Goal: Check status: Check status

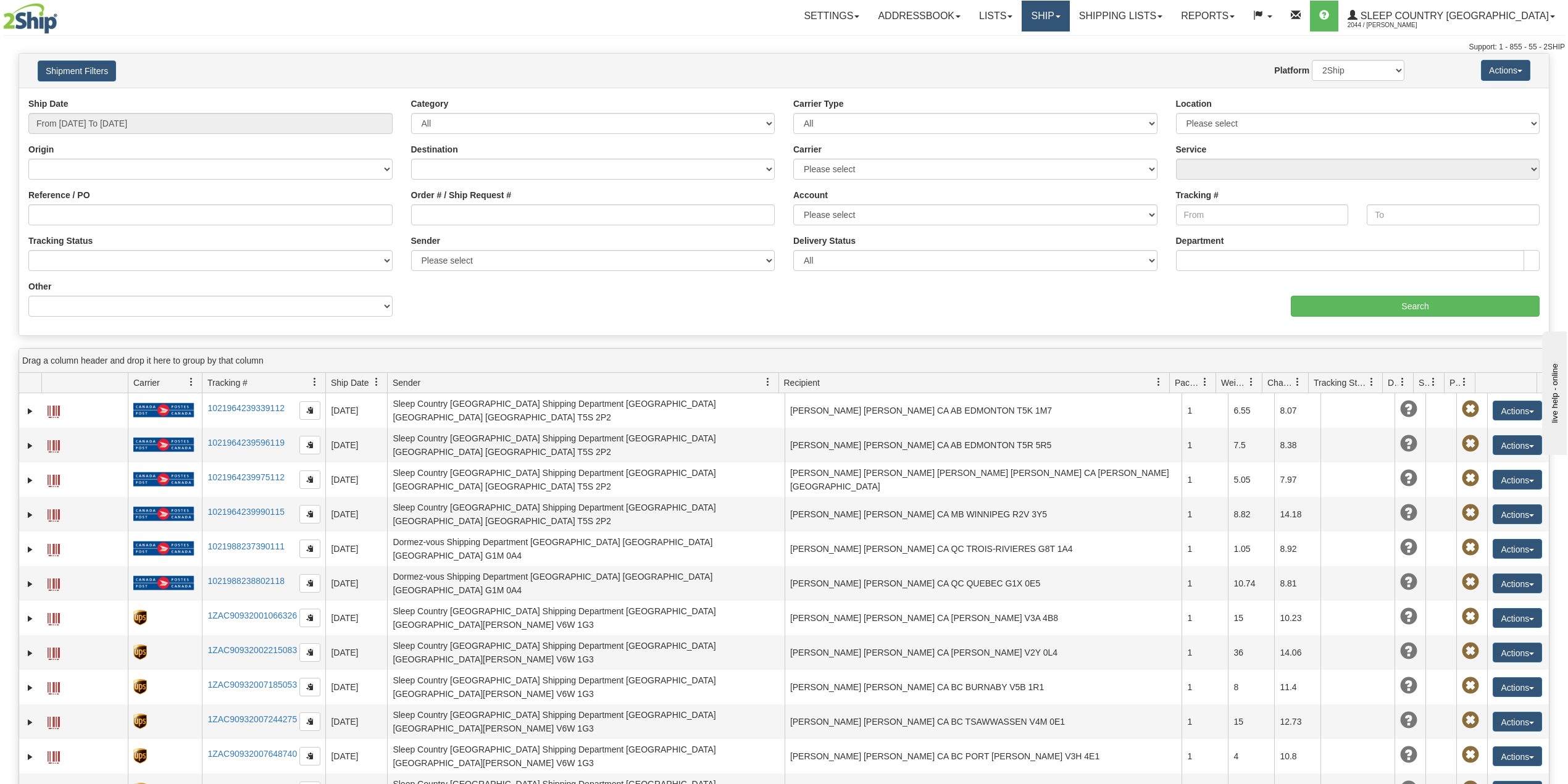
click at [1069, 18] on link "Ship" at bounding box center [1045, 16] width 48 height 31
click at [1057, 58] on span "OnHold / Order Queue" at bounding box center [1013, 59] width 87 height 10
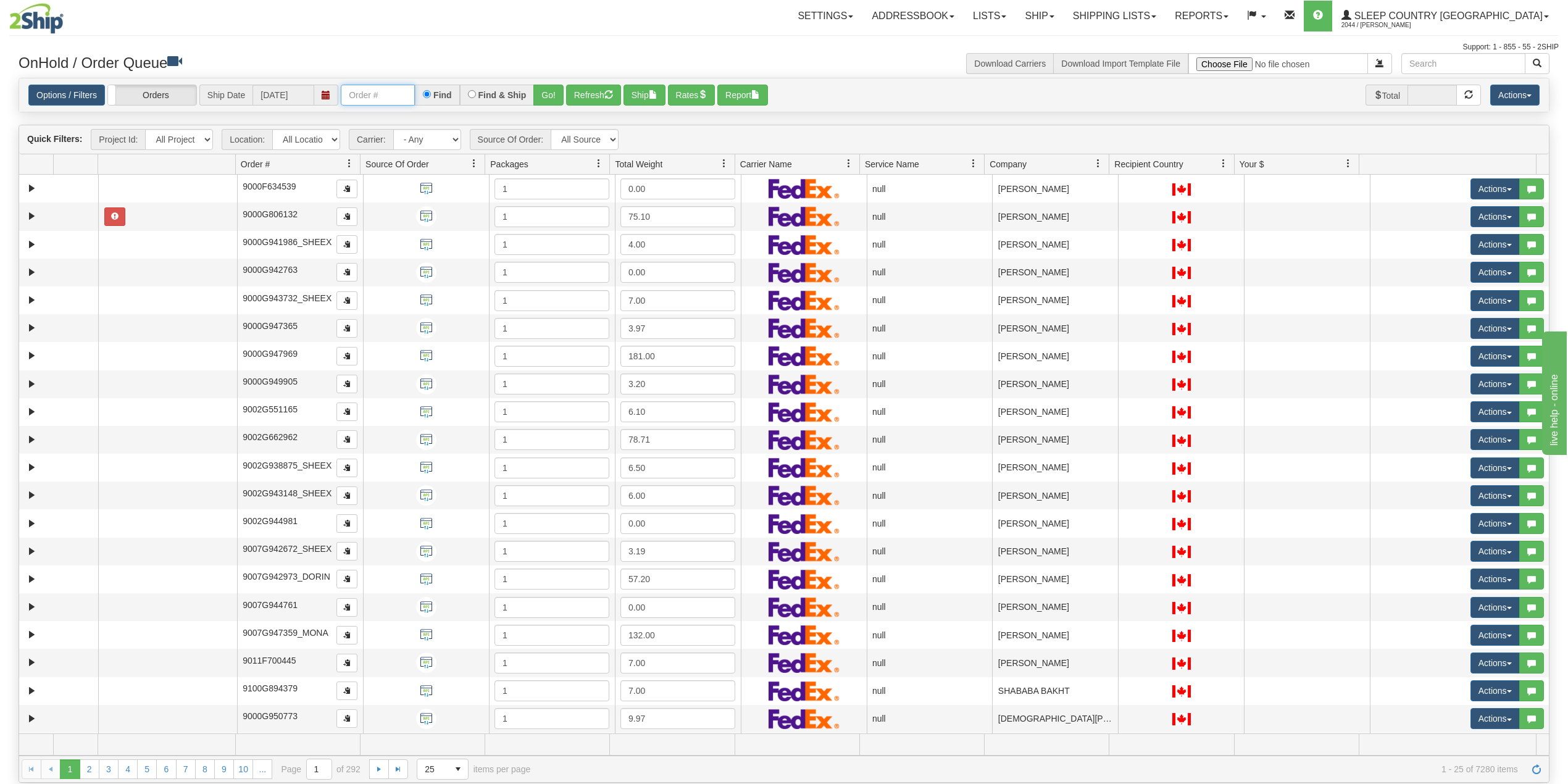
click at [364, 94] on input "text" at bounding box center [378, 96] width 74 height 21
paste input "9000I041685"
type input "9000I041685"
click at [554, 99] on button "Go!" at bounding box center [548, 96] width 30 height 21
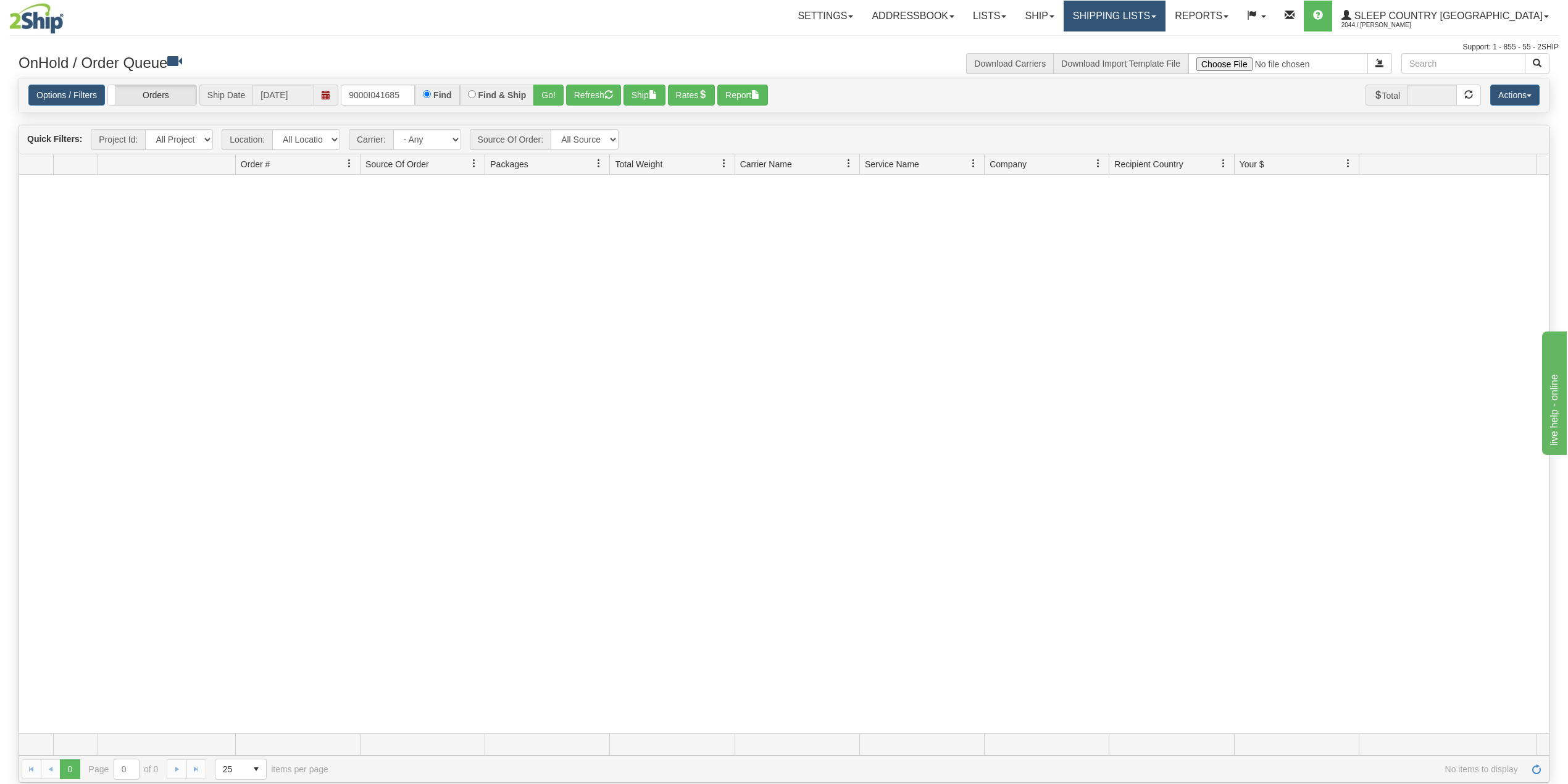
click at [1165, 8] on link "Shipping lists" at bounding box center [1115, 16] width 102 height 31
click at [1152, 55] on span "Search Shipment History" at bounding box center [1105, 59] width 96 height 10
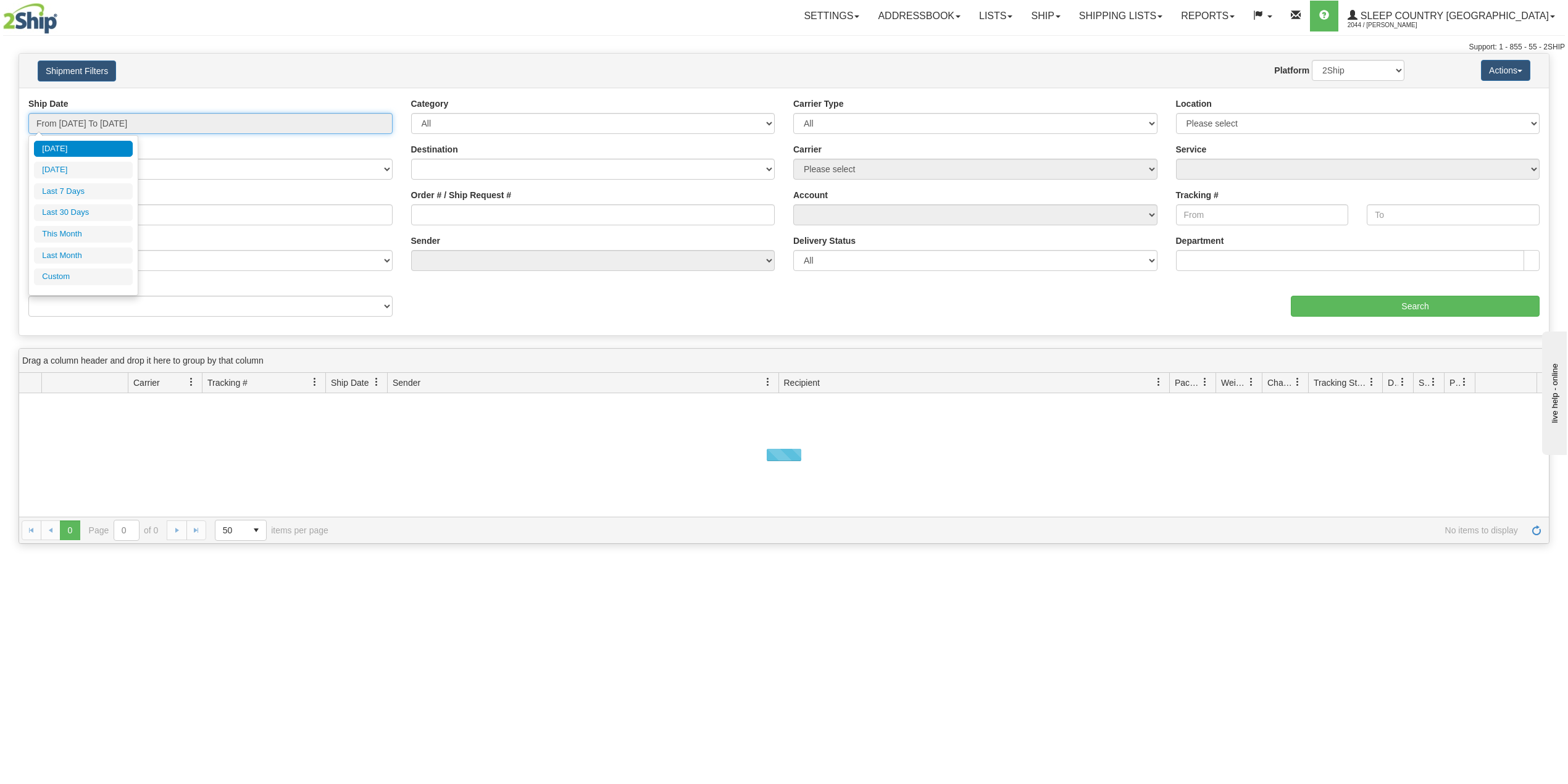
click at [136, 121] on input "From 09/02/2025 To 09/03/2025" at bounding box center [210, 124] width 364 height 21
click at [71, 215] on li "Last 30 Days" at bounding box center [83, 212] width 99 height 17
type input "From 08/05/2025 To 09/03/2025"
click at [72, 215] on input "Reference / PO" at bounding box center [210, 215] width 364 height 21
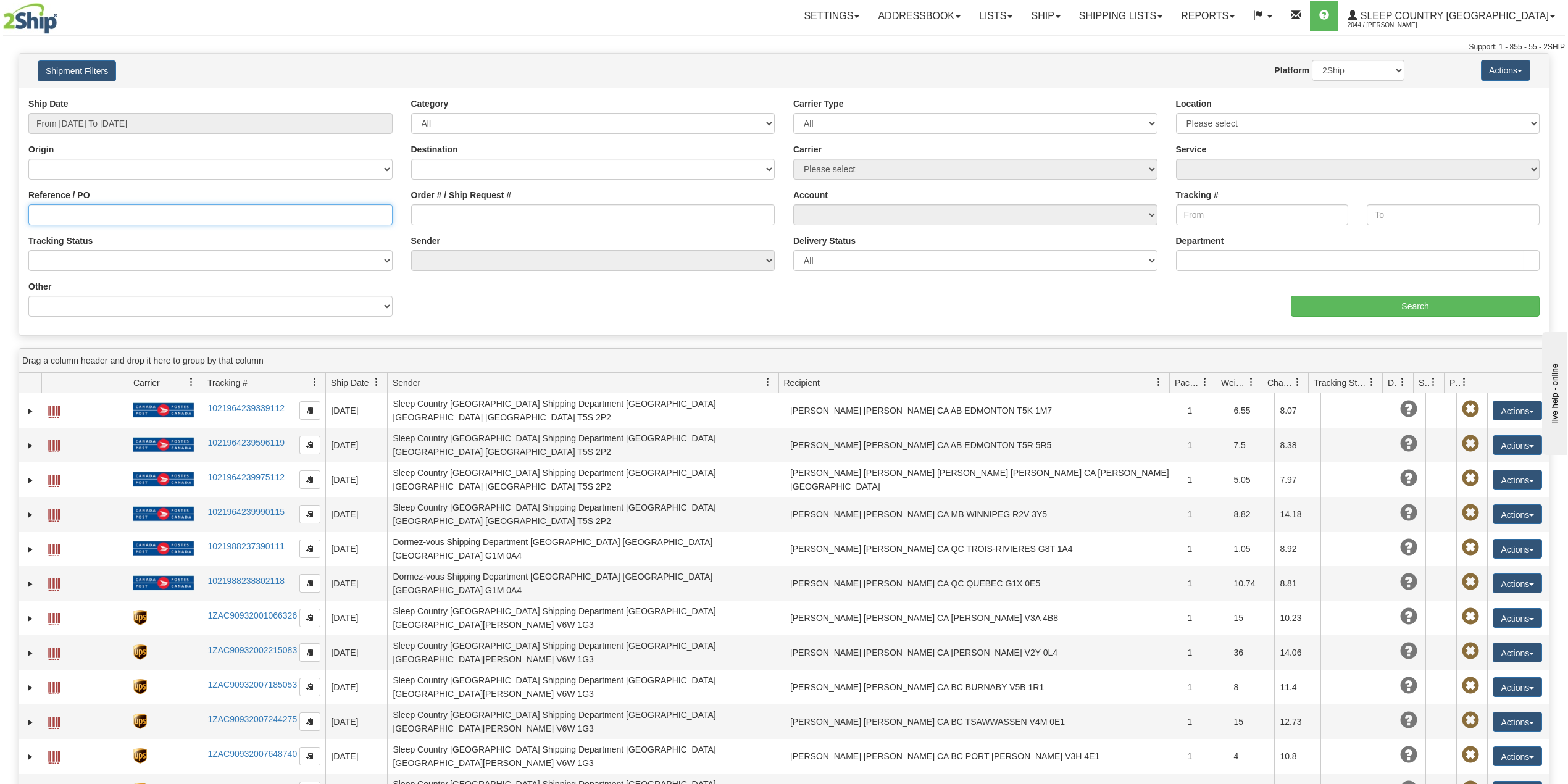
paste input "9000I041685"
type input "9000I041685"
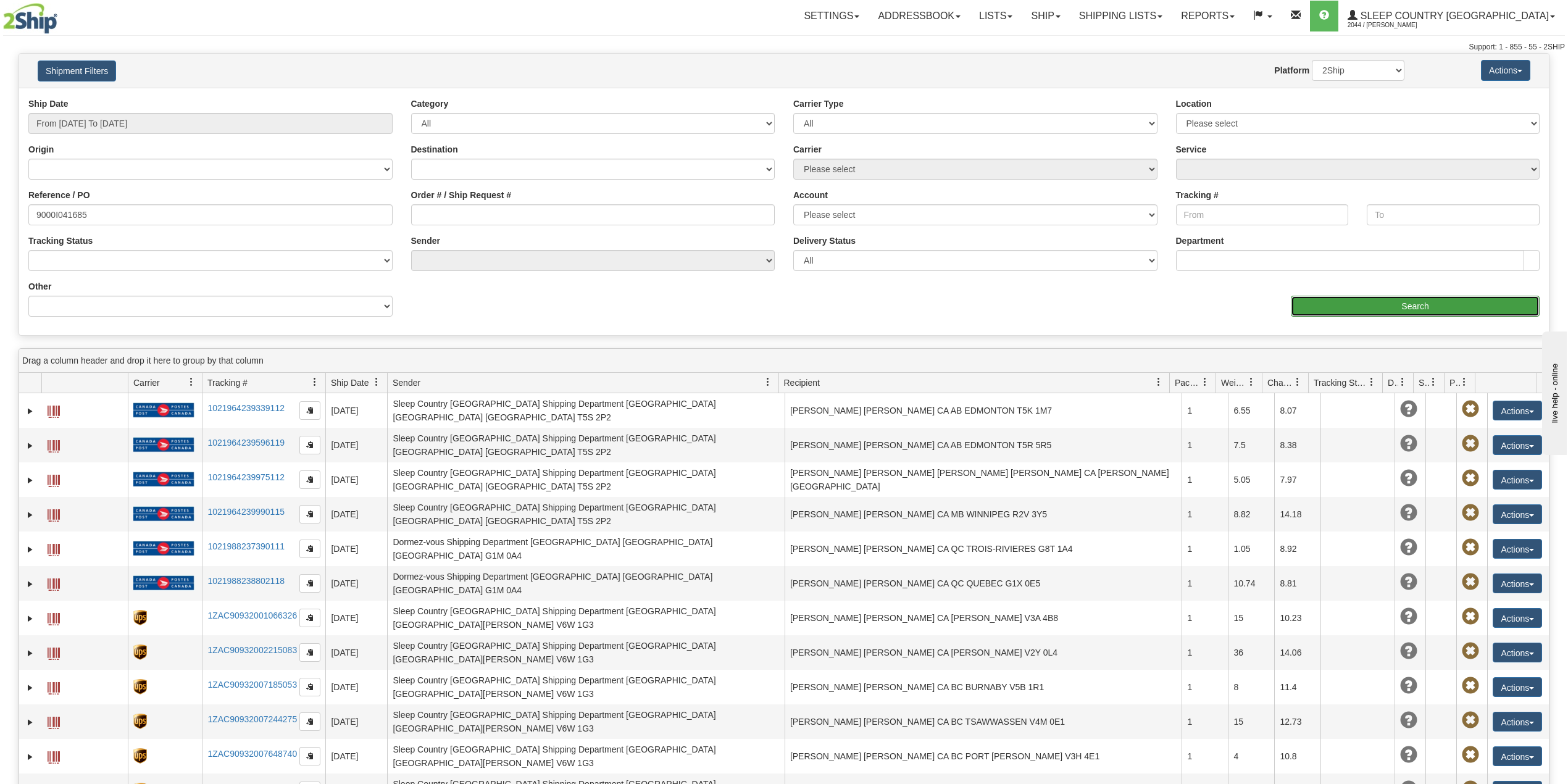
click at [1396, 301] on input "Search" at bounding box center [1415, 306] width 249 height 21
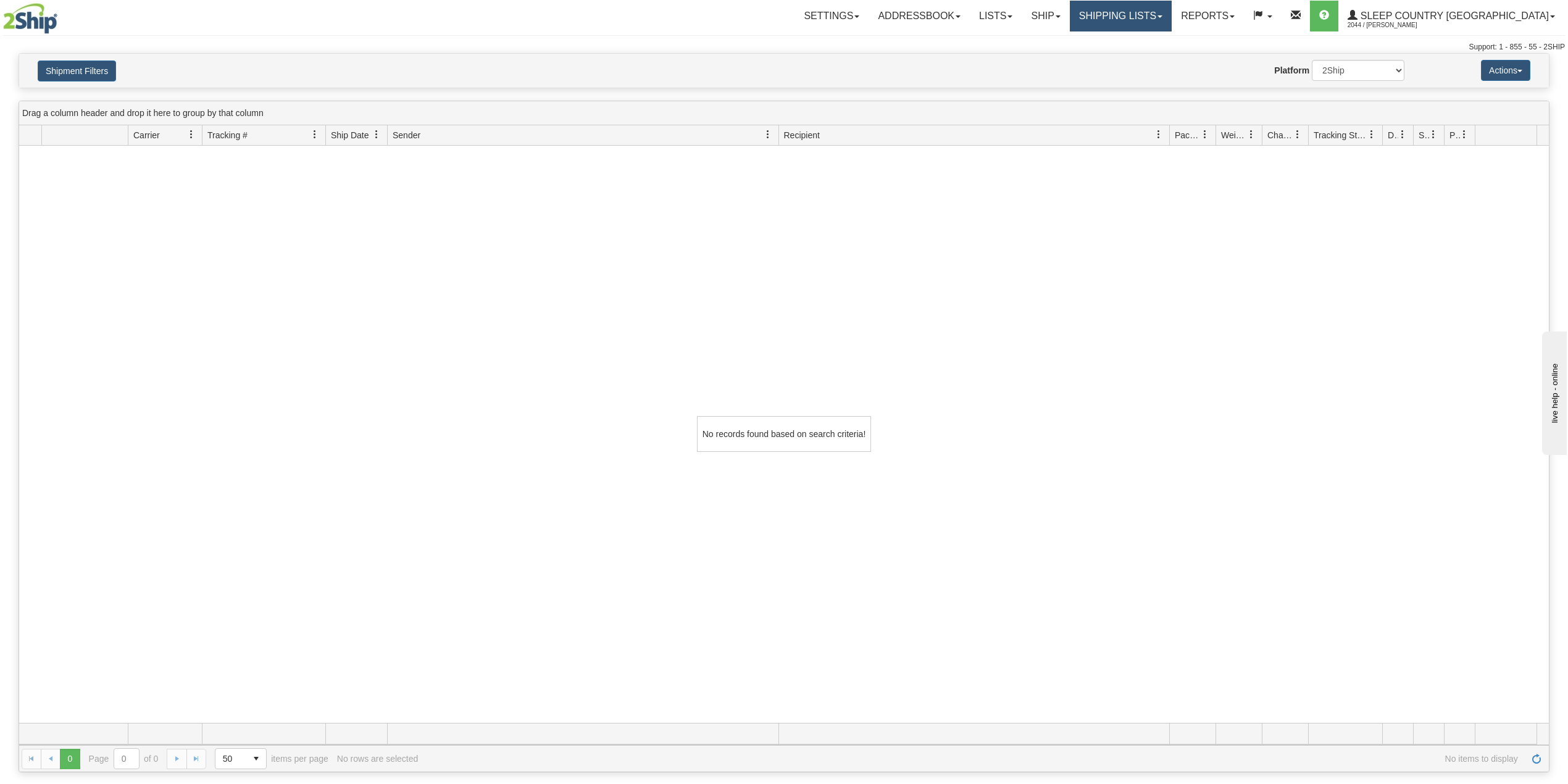
click at [1160, 11] on link "Shipping lists" at bounding box center [1121, 16] width 102 height 31
click at [1154, 35] on ul "Current Shipments Search Shipment History Pickup List End of Day Reports" at bounding box center [1111, 67] width 121 height 71
click at [1168, 20] on link "Shipping lists" at bounding box center [1121, 16] width 102 height 31
click at [1135, 40] on span "Current Shipments" at bounding box center [1099, 42] width 72 height 10
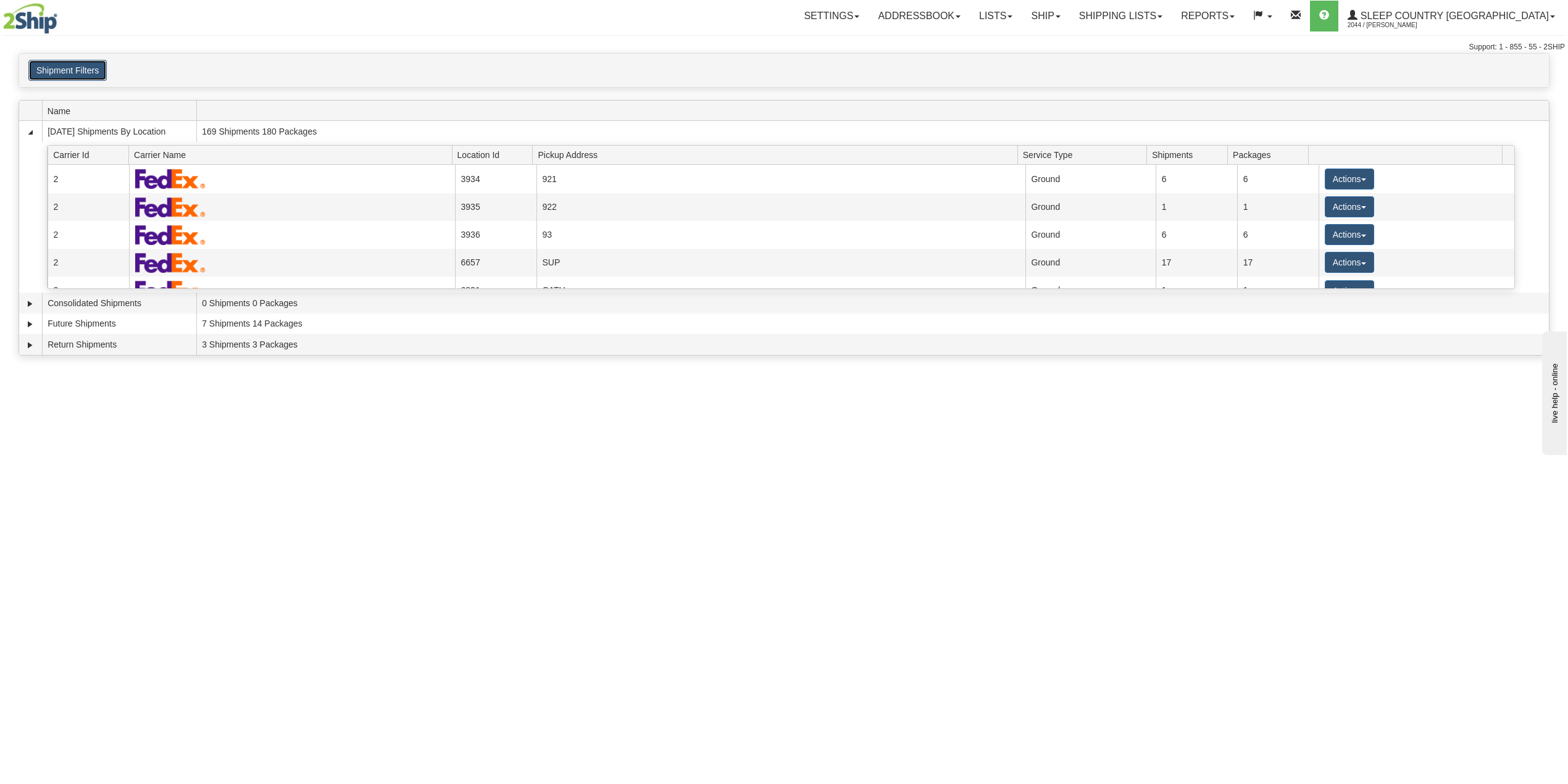
click at [73, 72] on button "Shipment Filters" at bounding box center [67, 71] width 78 height 21
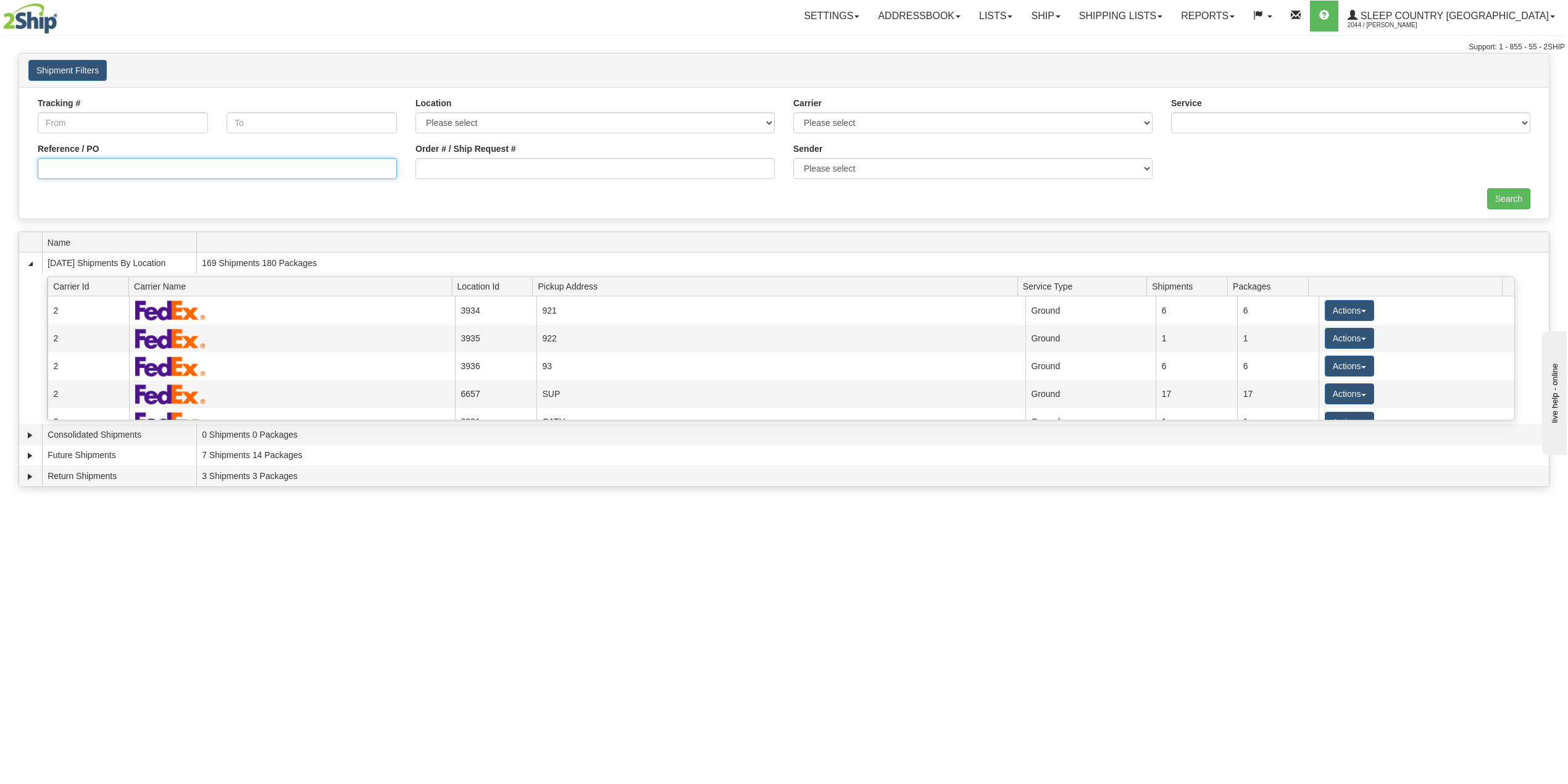
click at [121, 173] on input "Reference / PO" at bounding box center [218, 168] width 359 height 21
paste input "9000I041685"
type input "9000I041685"
click at [1515, 194] on input "Search" at bounding box center [1508, 199] width 43 height 21
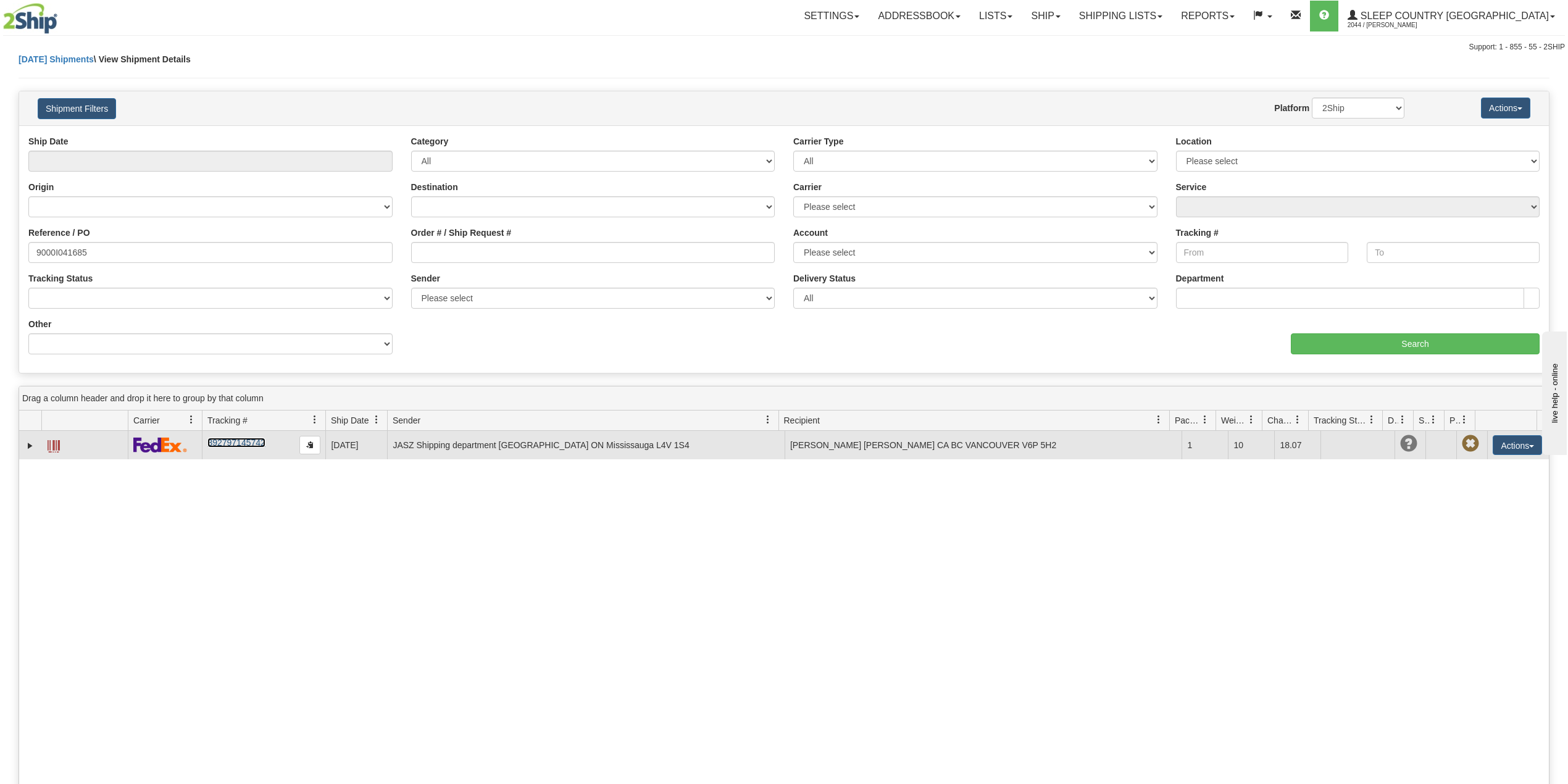
click at [232, 444] on link "392797145742" at bounding box center [237, 442] width 58 height 10
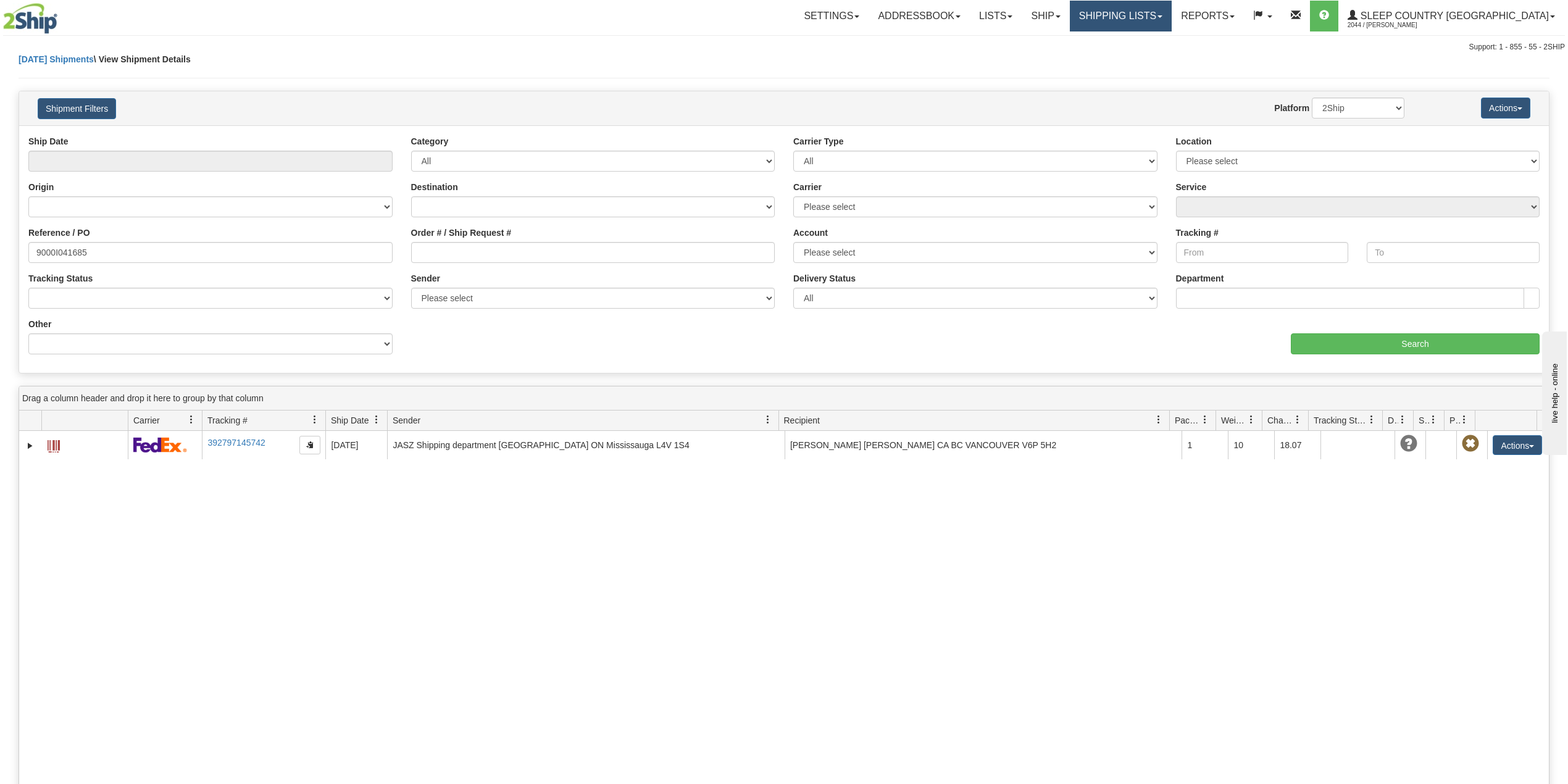
click at [1171, 10] on link "Shipping lists" at bounding box center [1121, 16] width 102 height 31
click at [1151, 55] on span "Search Shipment History" at bounding box center [1111, 59] width 96 height 10
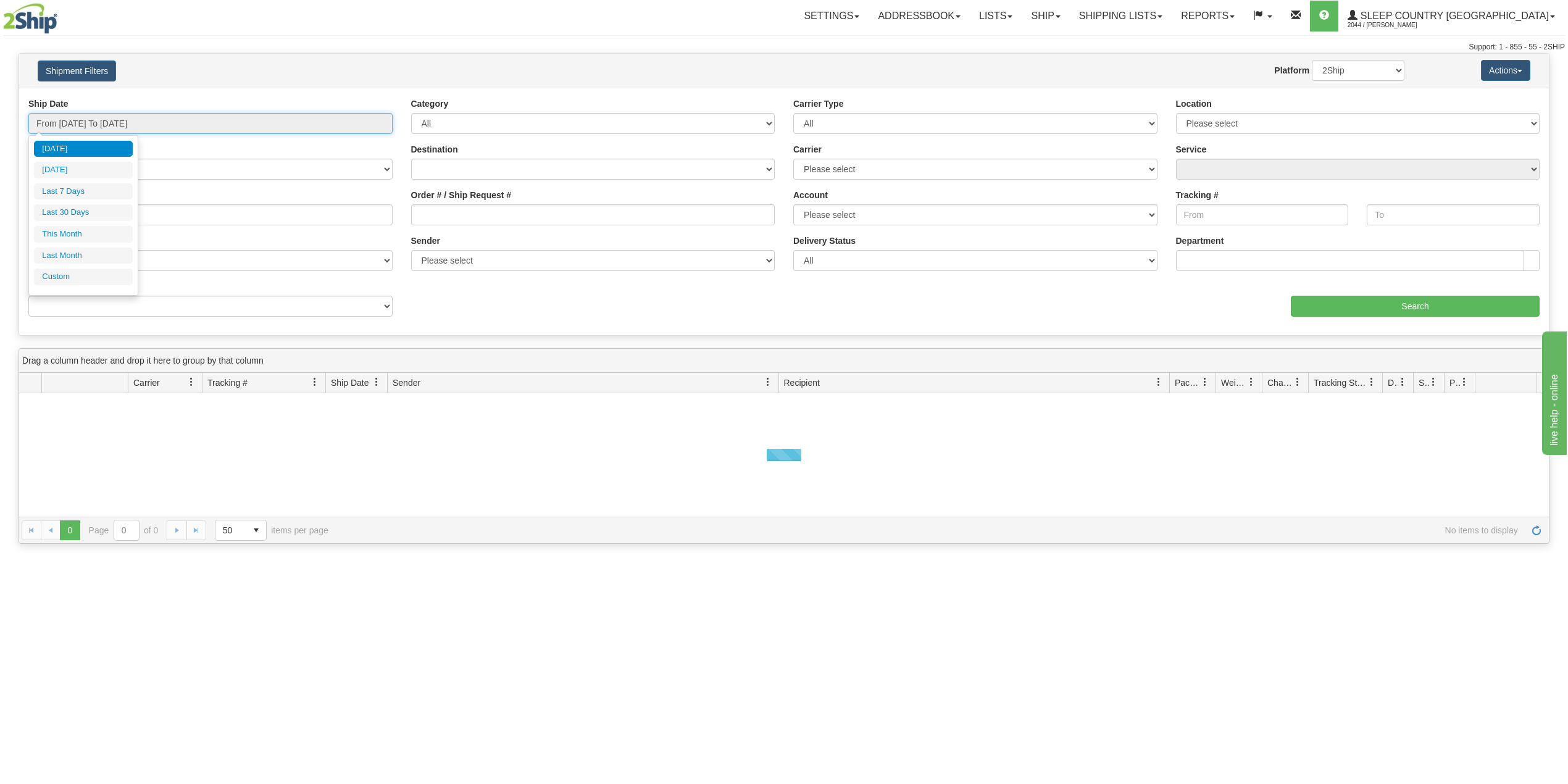
click at [107, 127] on input "From [DATE] To [DATE]" at bounding box center [210, 124] width 364 height 21
click at [83, 218] on li "Last 30 Days" at bounding box center [83, 212] width 99 height 17
type input "From [DATE] To [DATE]"
click at [83, 218] on input "Reference / PO" at bounding box center [210, 215] width 364 height 21
paste input "9002I024777"
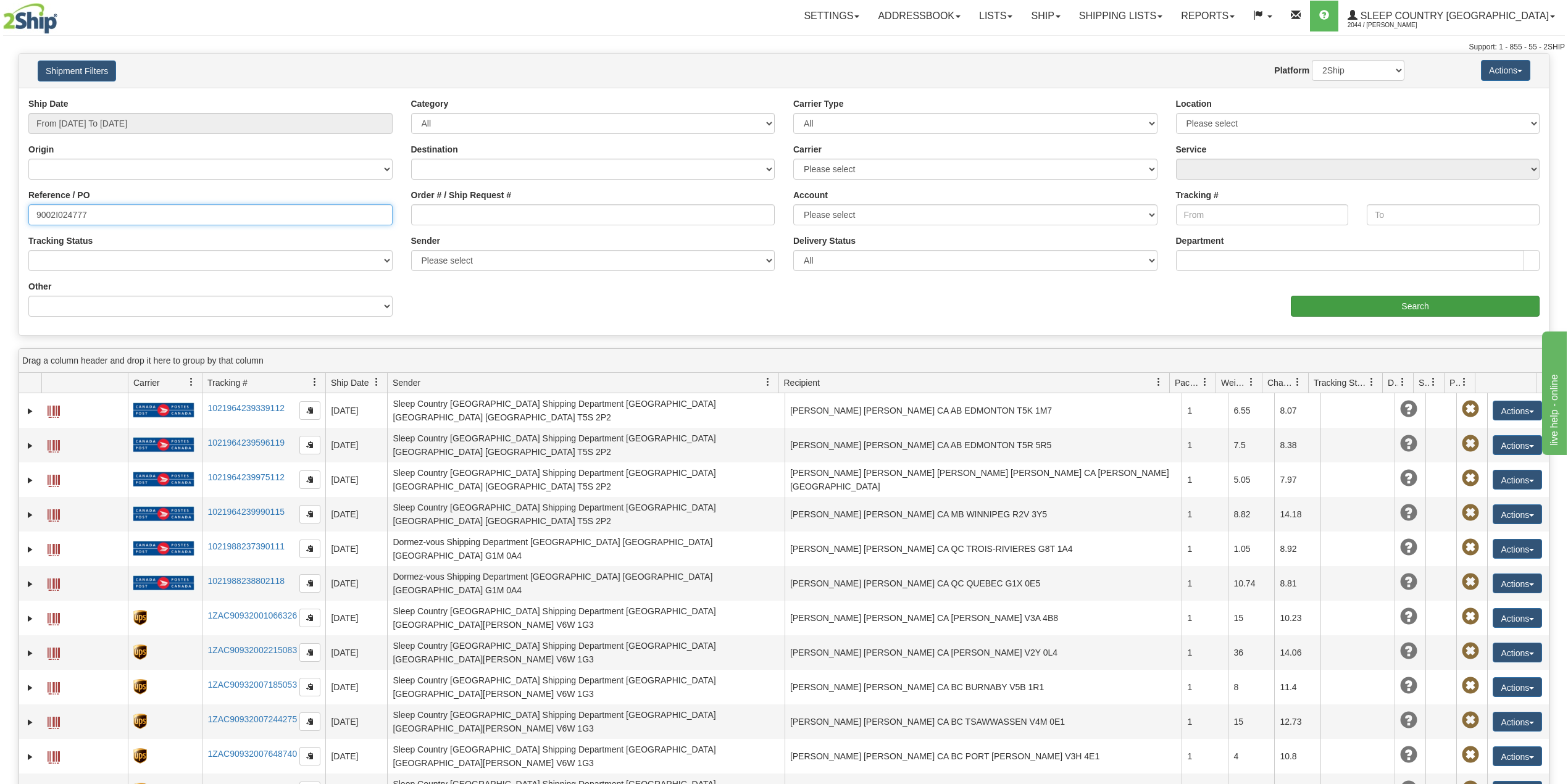
type input "9002I024777"
click at [1354, 297] on input "Search" at bounding box center [1415, 306] width 249 height 21
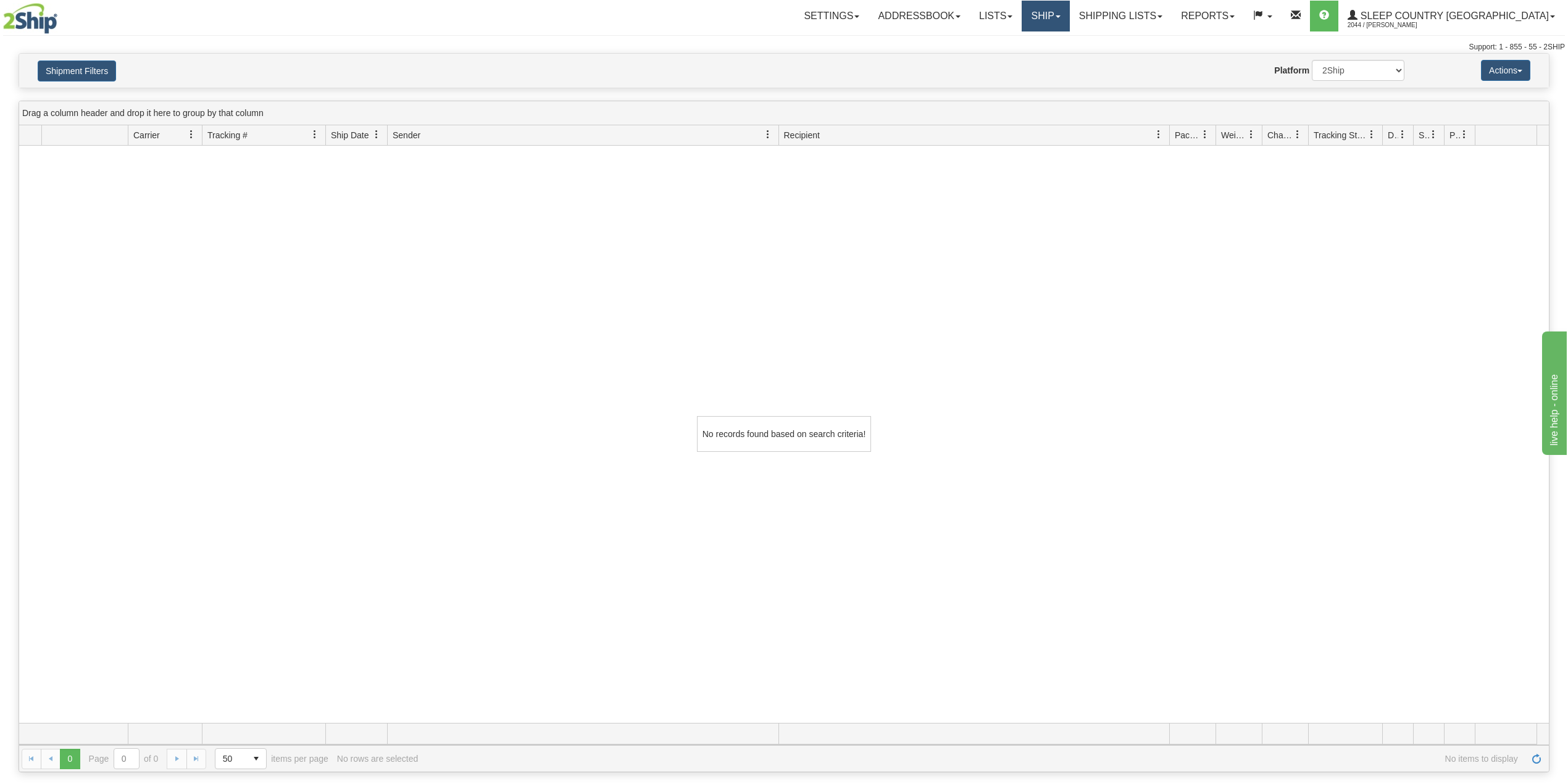
click at [1069, 22] on link "Ship" at bounding box center [1045, 16] width 48 height 31
click at [1057, 55] on span "OnHold / Order Queue" at bounding box center [1013, 59] width 87 height 10
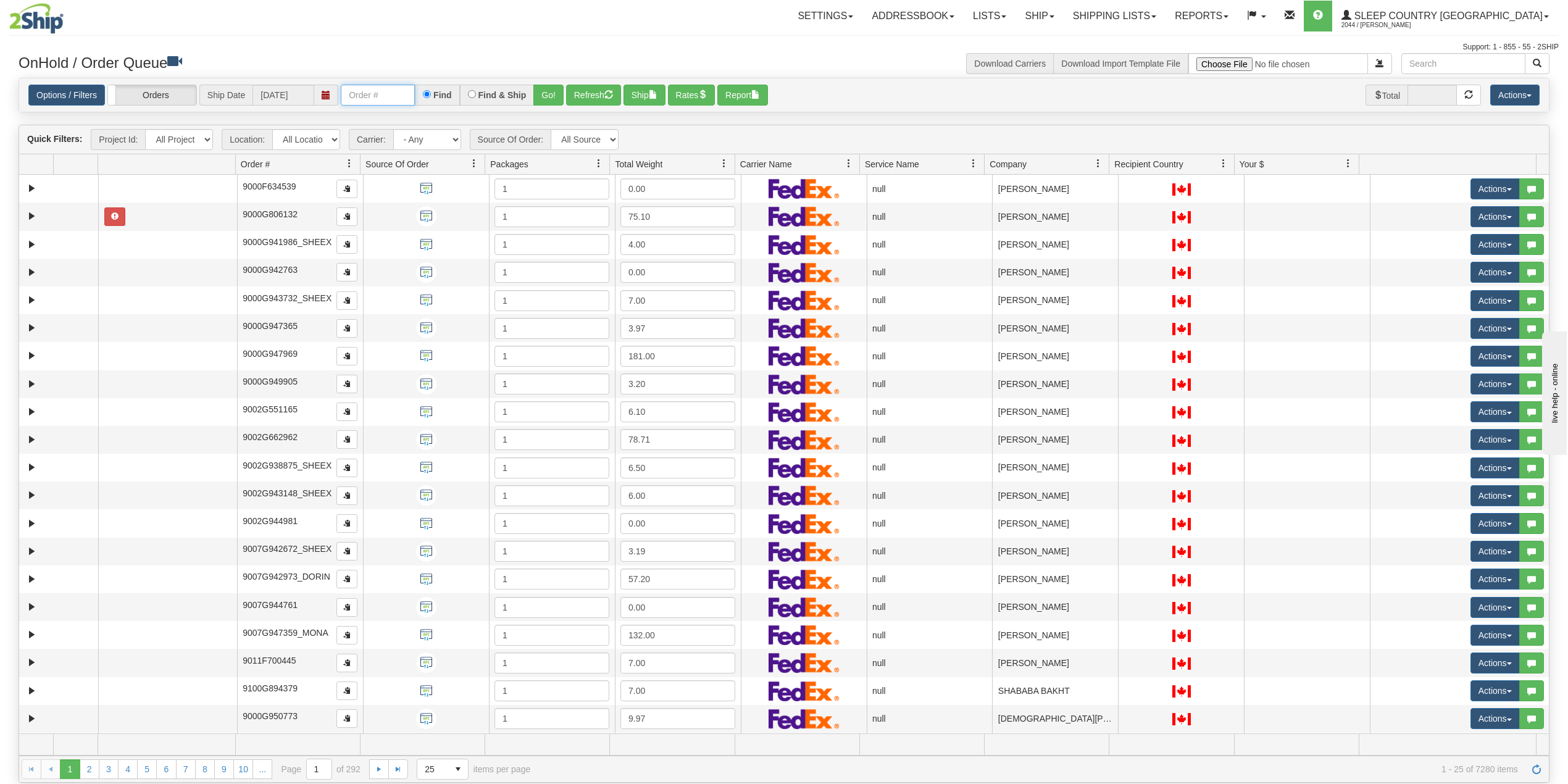
click at [370, 99] on input "text" at bounding box center [378, 96] width 74 height 21
paste input "9002I024777"
click at [556, 92] on button "Go!" at bounding box center [548, 96] width 30 height 21
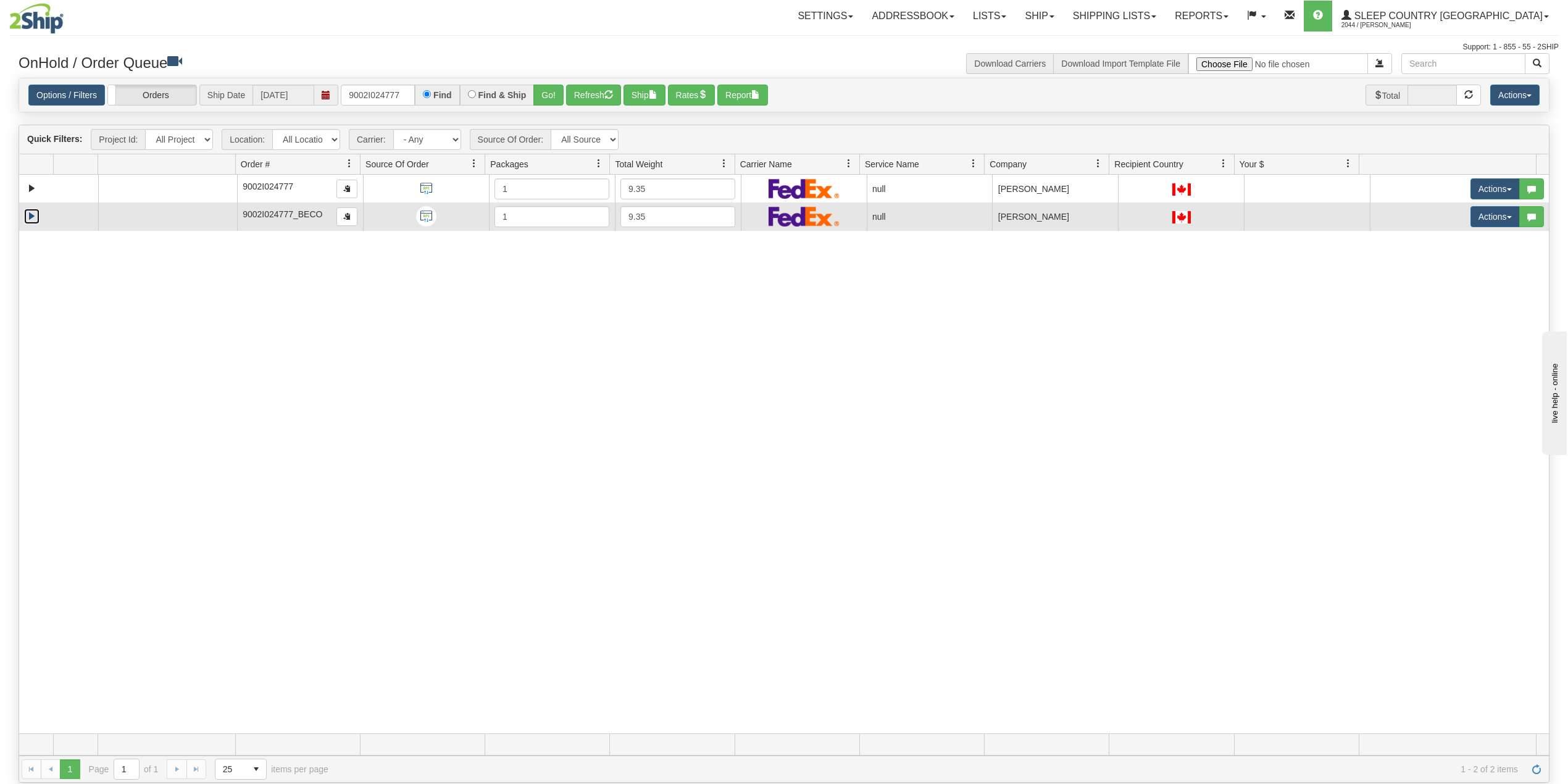
click at [33, 221] on link "Expand" at bounding box center [32, 216] width 15 height 15
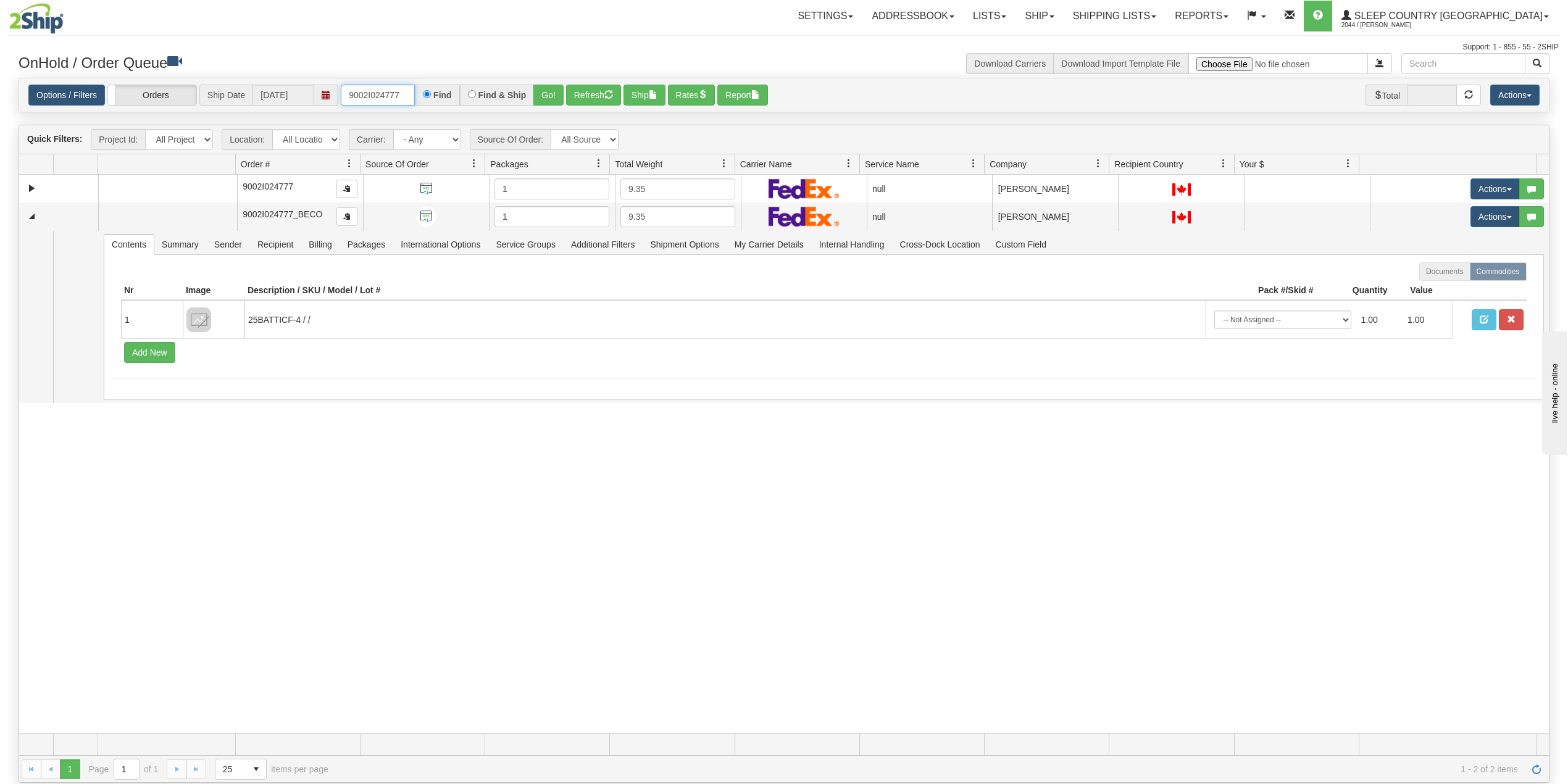
click at [385, 95] on input "9002I024777" at bounding box center [378, 96] width 74 height 21
paste input "0I036332"
type input "9000I036332"
click at [544, 94] on button "Go!" at bounding box center [548, 96] width 30 height 21
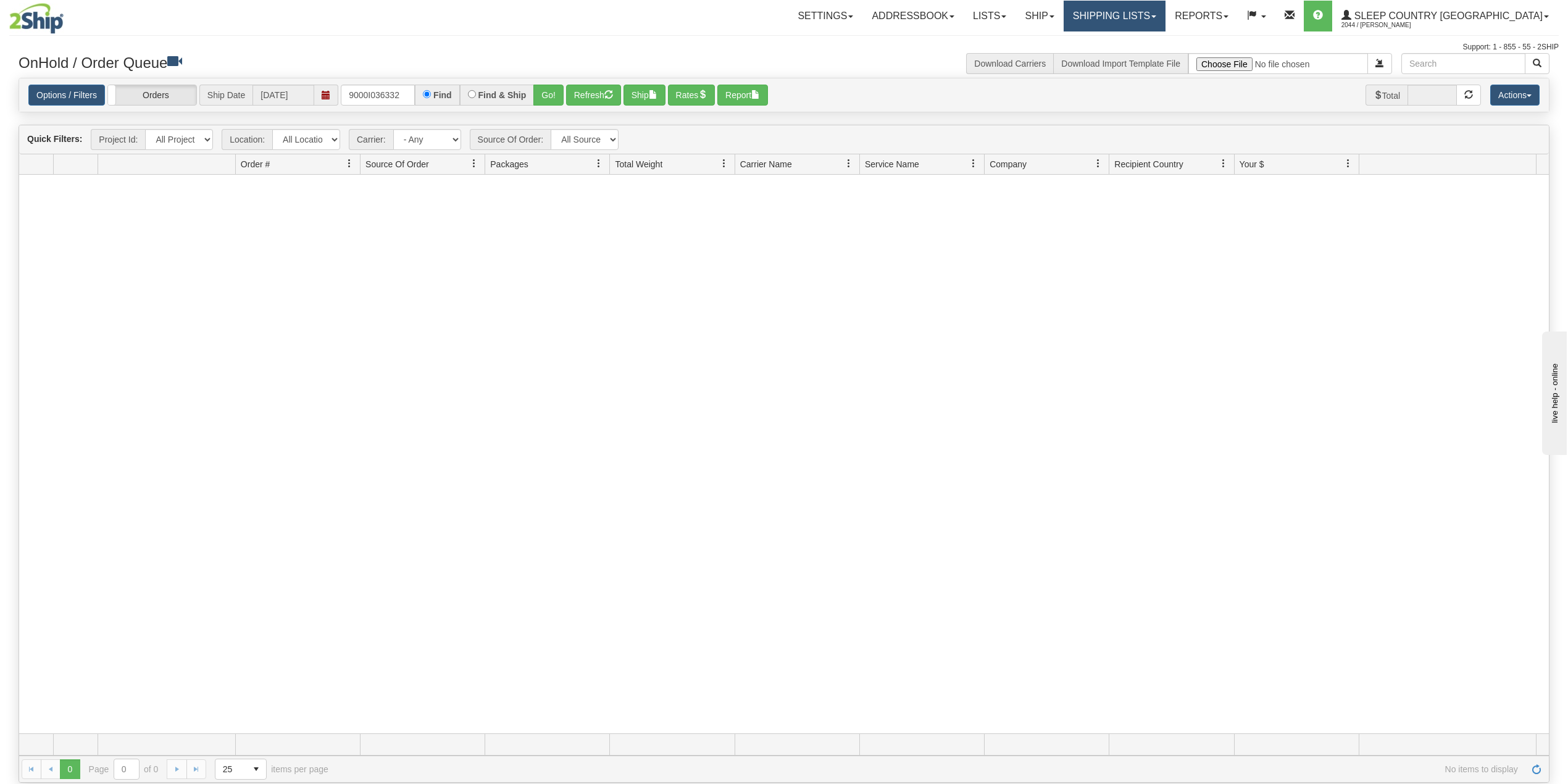
click at [1147, 15] on link "Shipping lists" at bounding box center [1115, 16] width 102 height 31
drag, startPoint x: 1144, startPoint y: 55, endPoint x: 1115, endPoint y: 57, distance: 29.1
click at [1144, 55] on span "Search Shipment History" at bounding box center [1105, 59] width 96 height 10
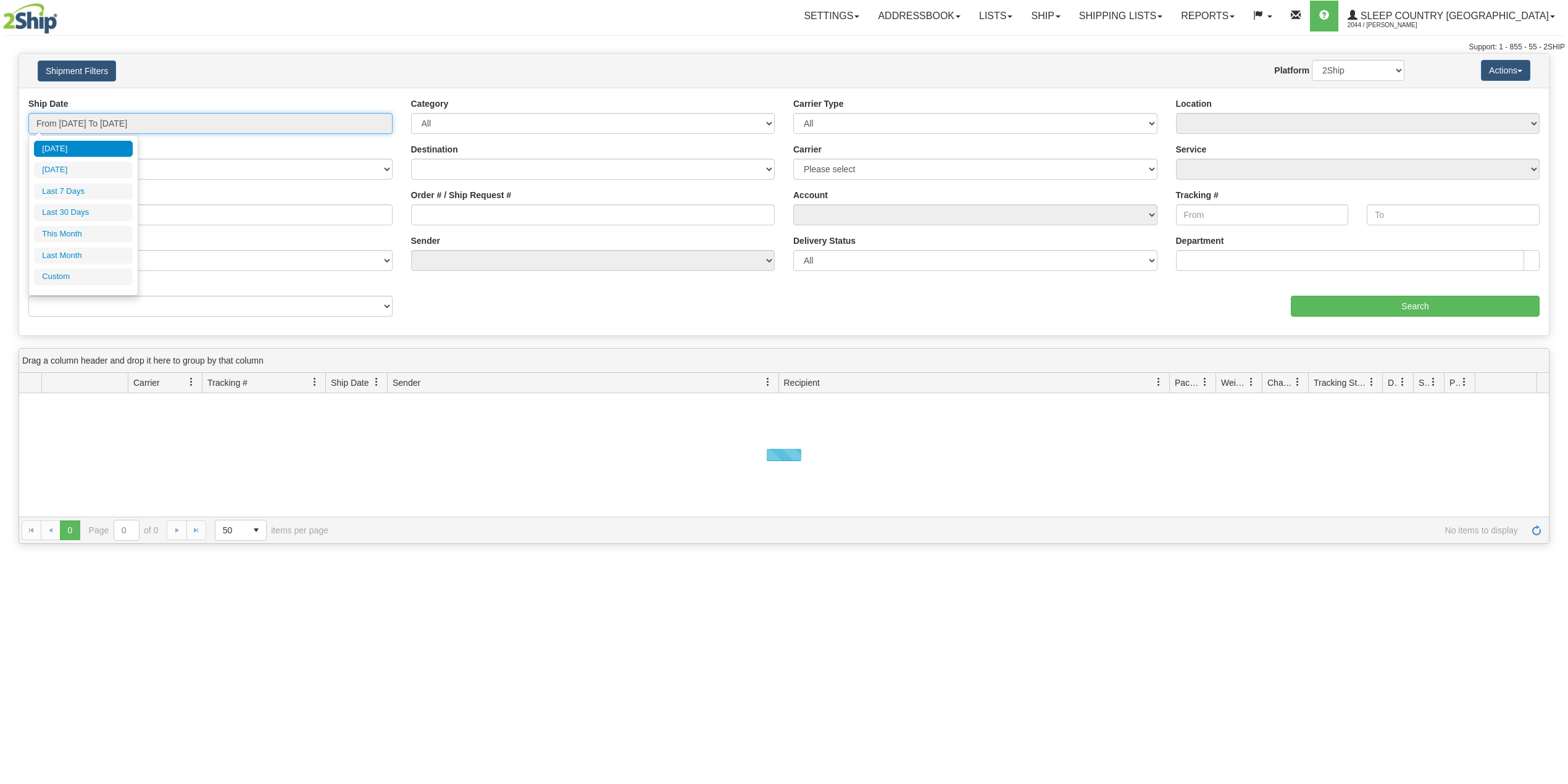
click at [105, 117] on input "From [DATE] To [DATE]" at bounding box center [210, 124] width 364 height 21
click at [74, 212] on li "Last 30 Days" at bounding box center [83, 212] width 99 height 17
type input "From [DATE] To [DATE]"
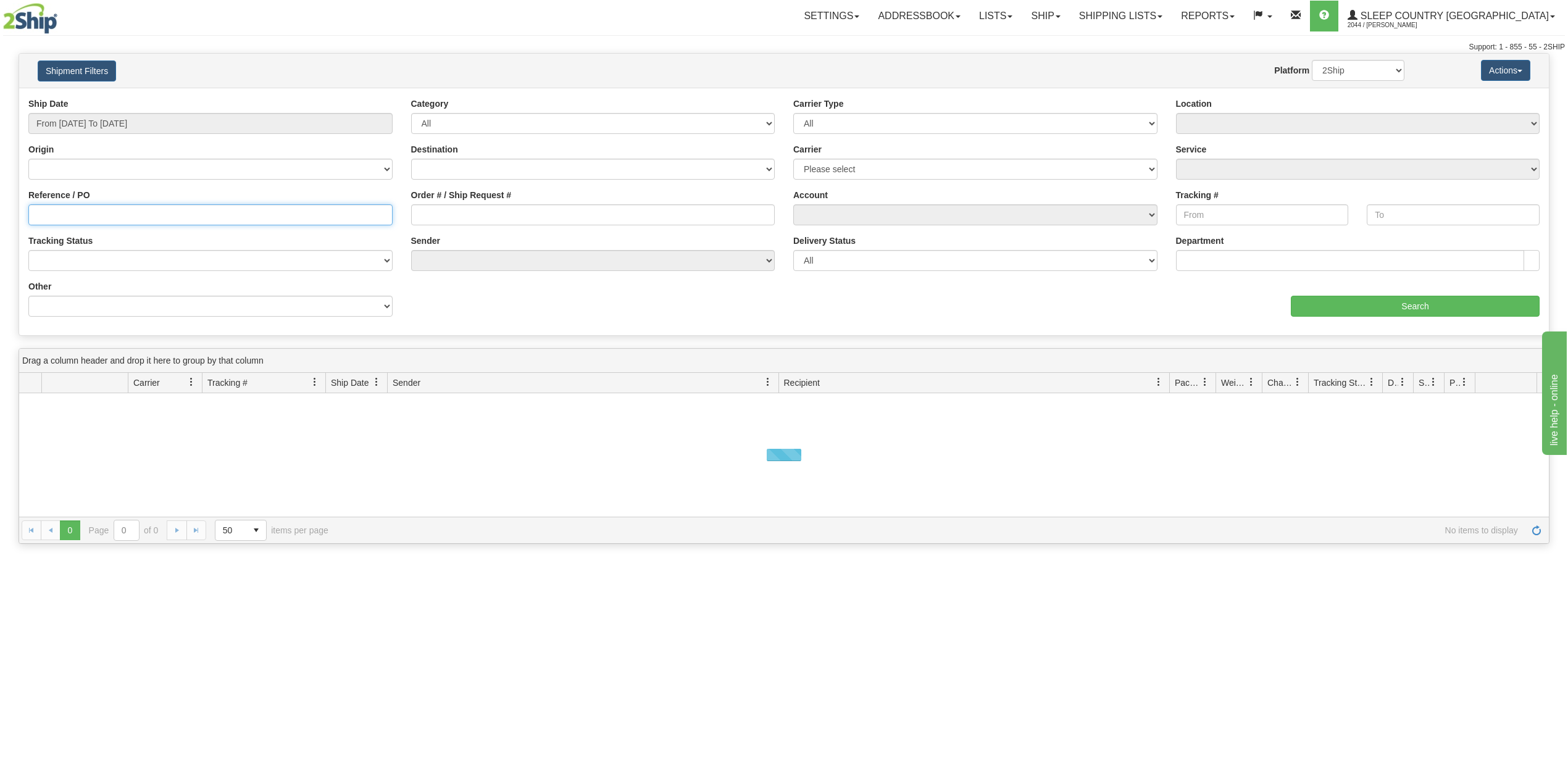
click at [75, 215] on input "Reference / PO" at bounding box center [210, 215] width 364 height 21
paste input "9000I036332"
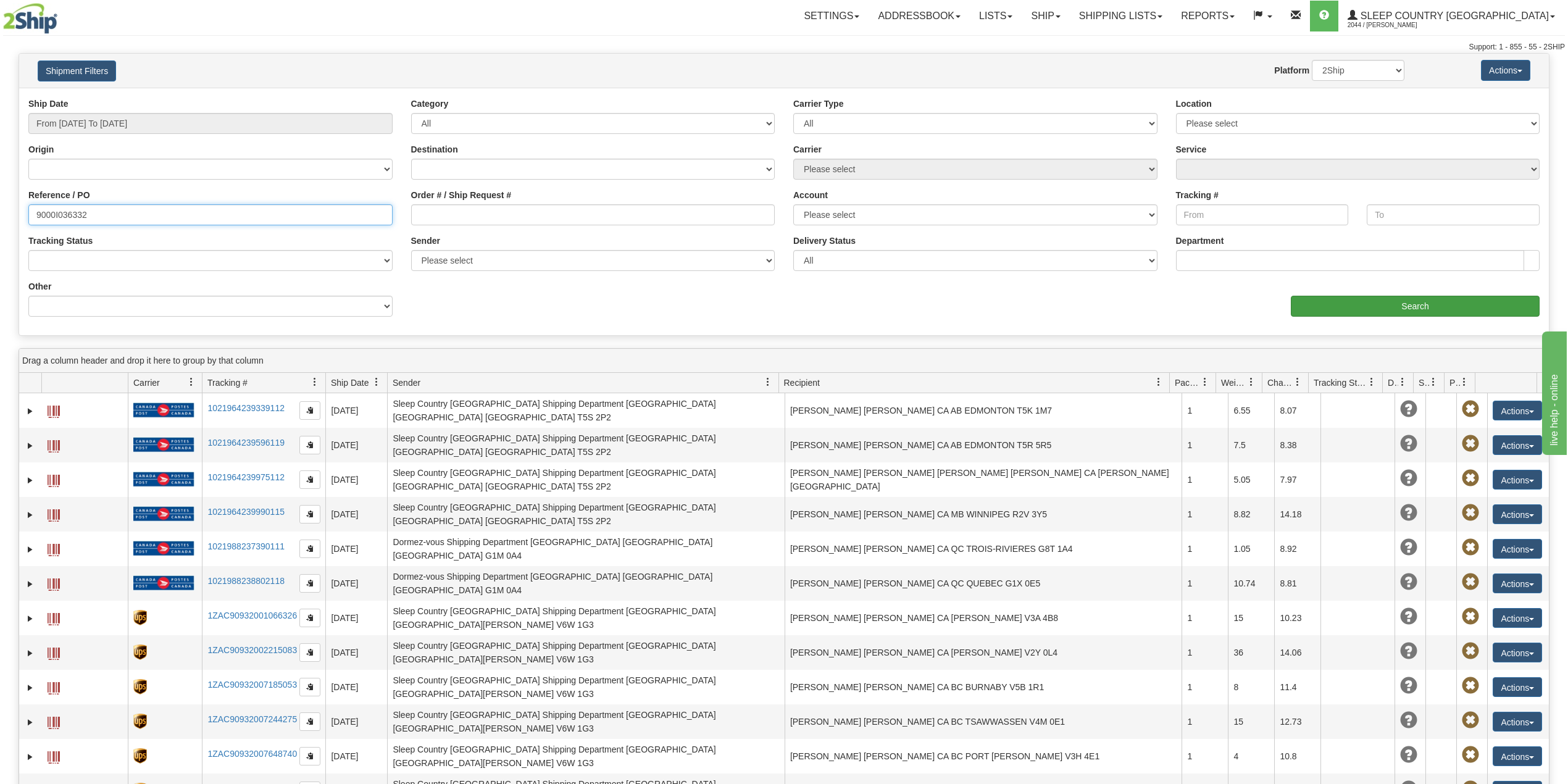
type input "9000I036332"
click at [1376, 312] on input "Search" at bounding box center [1415, 306] width 249 height 21
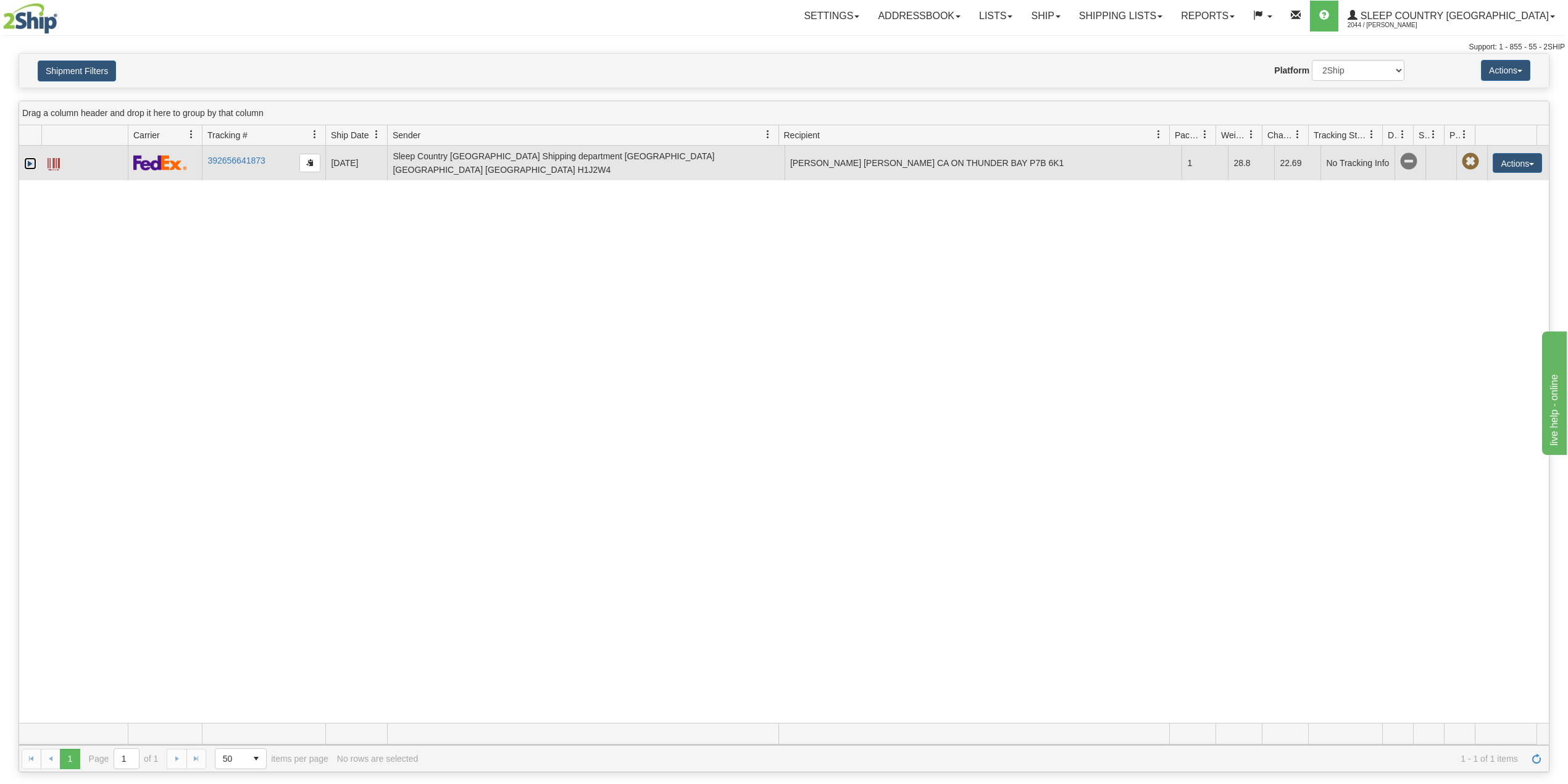
click at [28, 162] on link "Expand" at bounding box center [30, 164] width 12 height 12
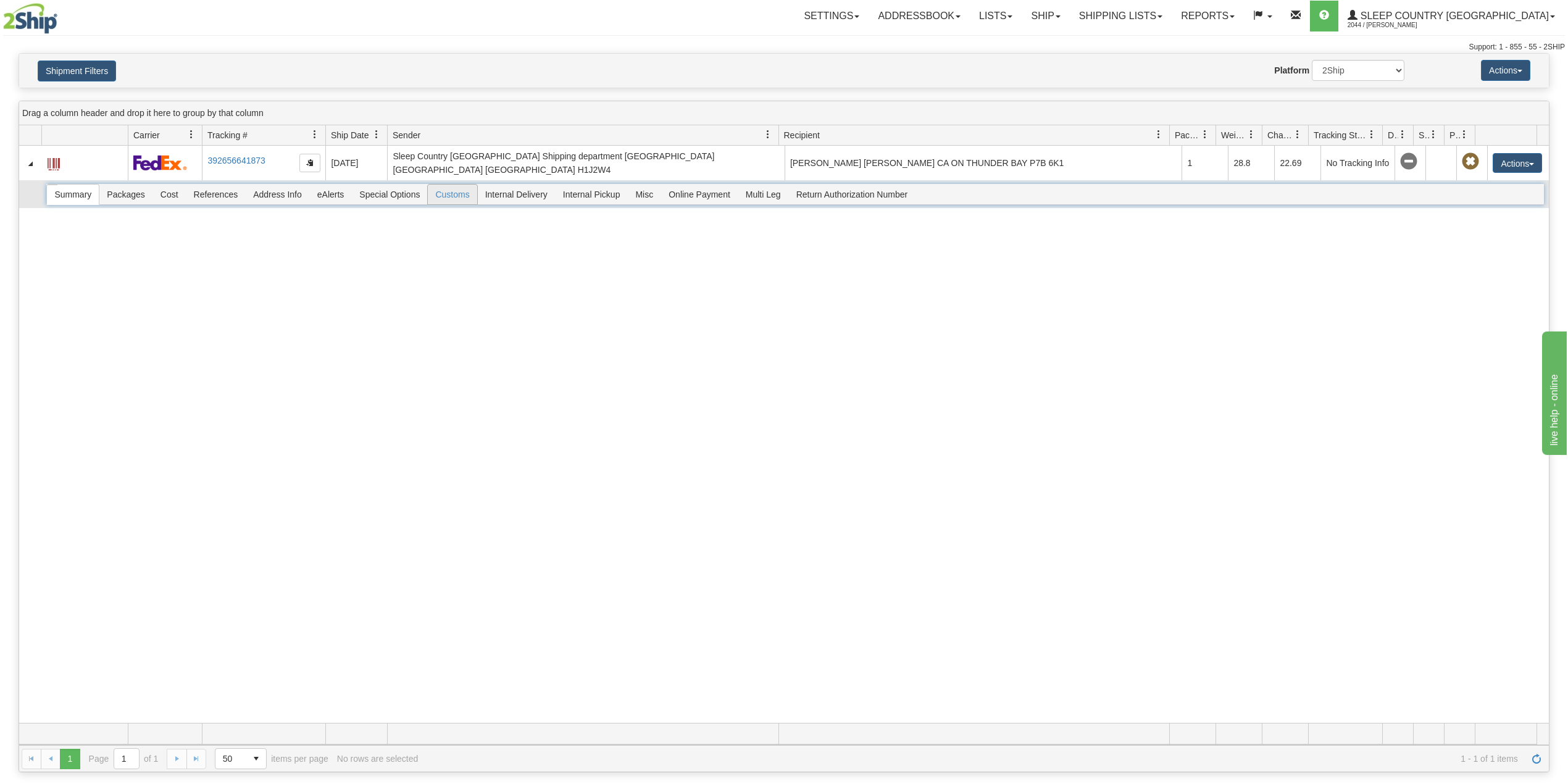
click at [444, 196] on span "Customs" at bounding box center [452, 194] width 49 height 20
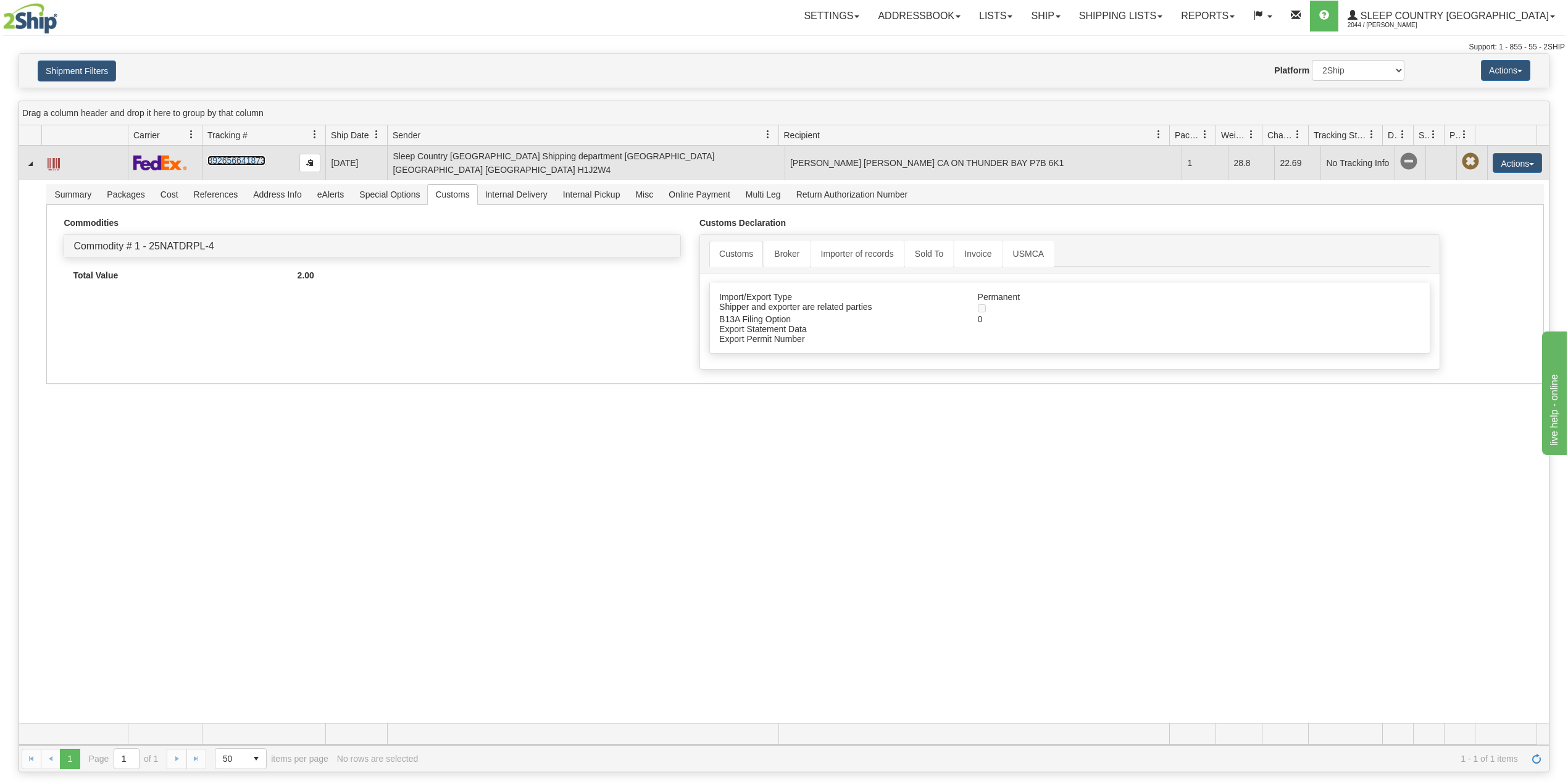
click at [240, 158] on link "392656641873" at bounding box center [237, 160] width 58 height 10
